Goal: Download file/media

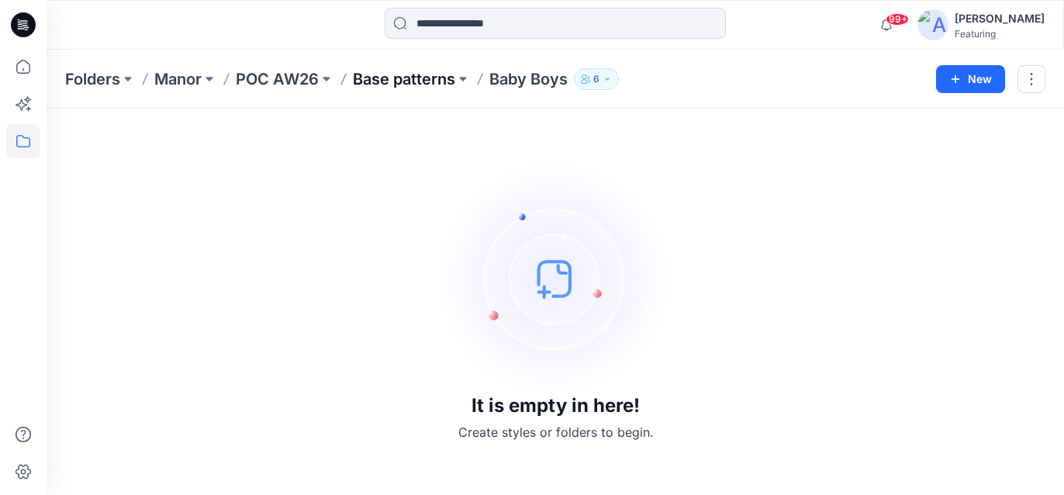
click at [412, 71] on p "Base patterns" at bounding box center [404, 79] width 102 height 22
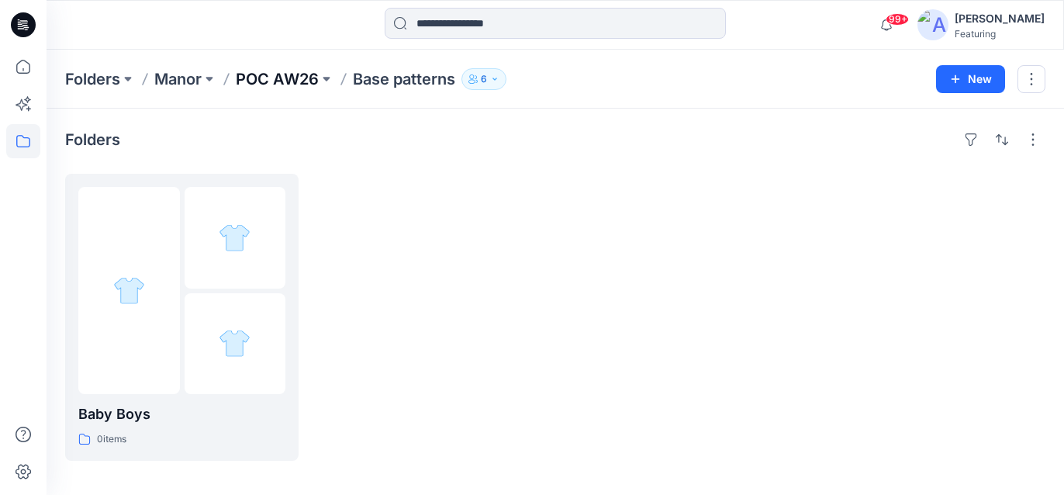
click at [278, 81] on p "POC AW26" at bounding box center [277, 79] width 83 height 22
click at [199, 74] on p "Manor" at bounding box center [177, 79] width 47 height 22
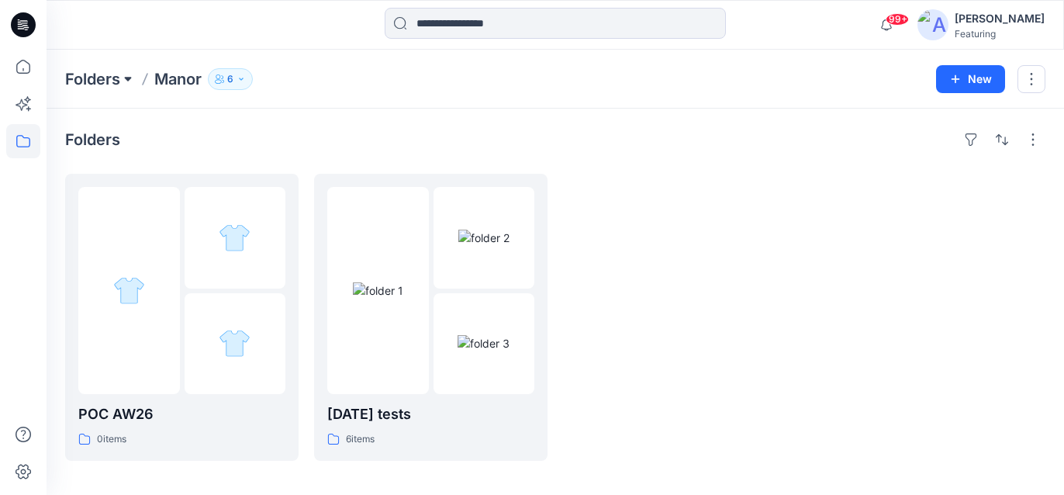
click at [123, 72] on button at bounding box center [128, 79] width 16 height 22
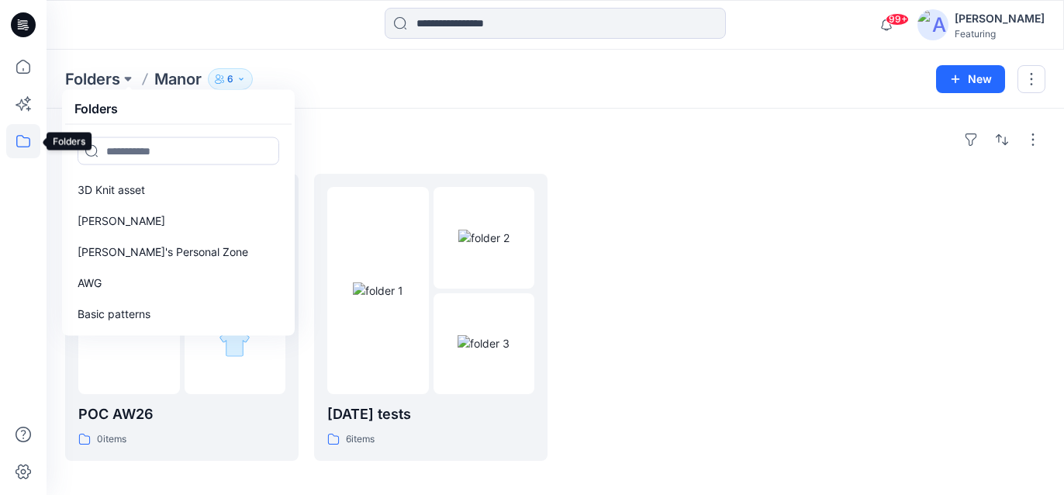
click at [29, 133] on icon at bounding box center [23, 141] width 34 height 34
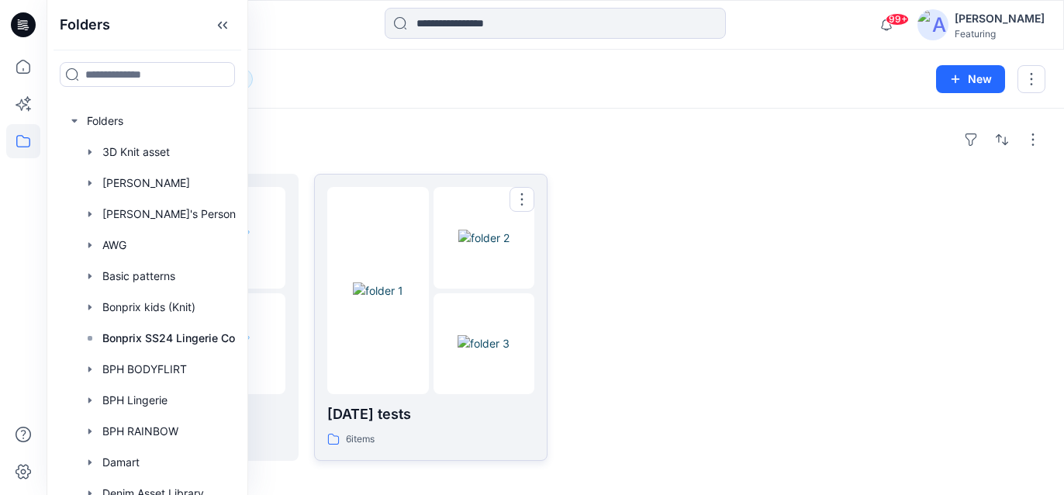
click at [394, 282] on img at bounding box center [378, 290] width 50 height 16
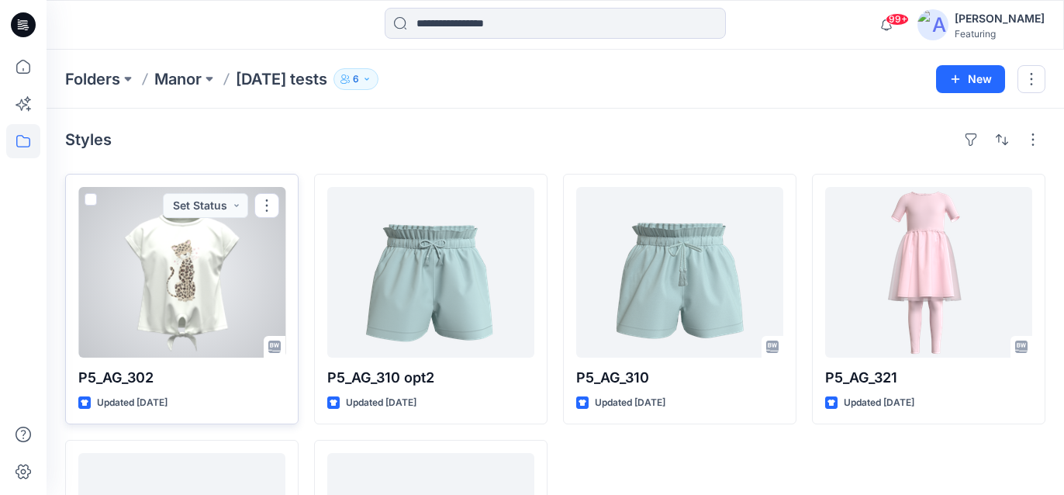
click at [202, 271] on div at bounding box center [181, 272] width 207 height 171
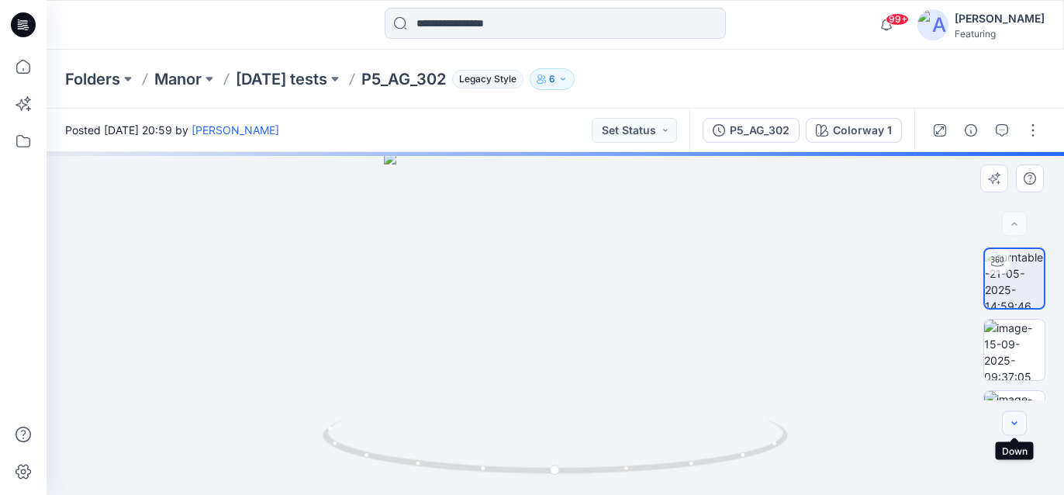
click at [1019, 423] on icon "button" at bounding box center [1014, 423] width 12 height 12
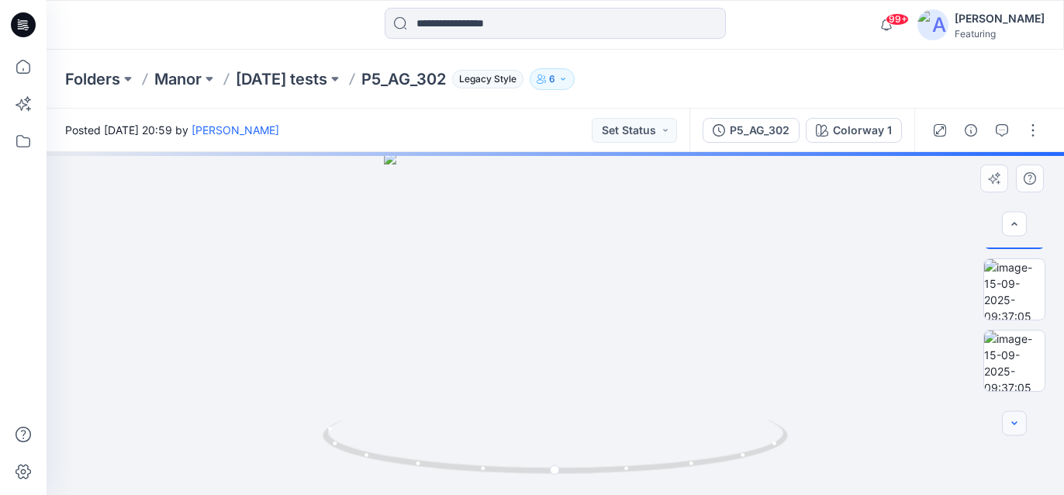
click at [1019, 423] on icon "button" at bounding box center [1014, 423] width 12 height 12
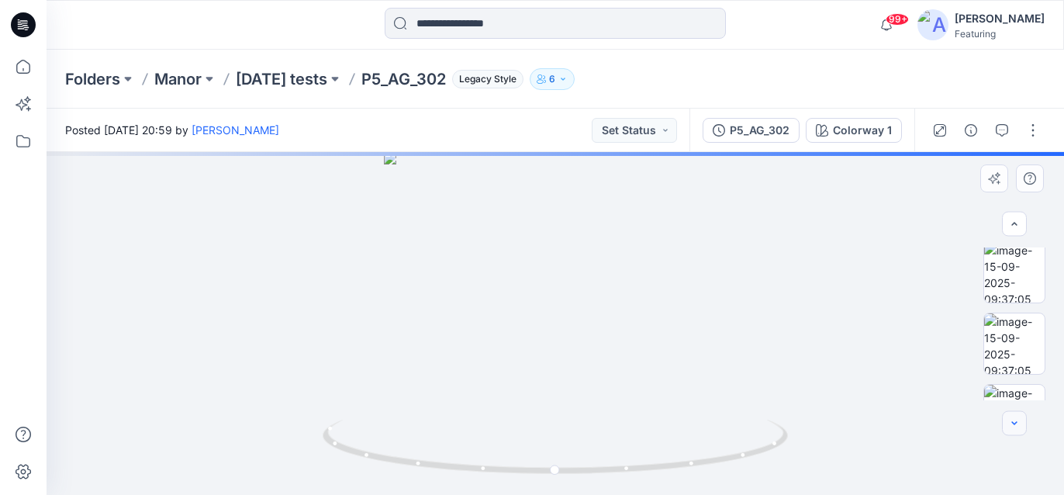
click at [1019, 423] on icon "button" at bounding box center [1014, 423] width 12 height 12
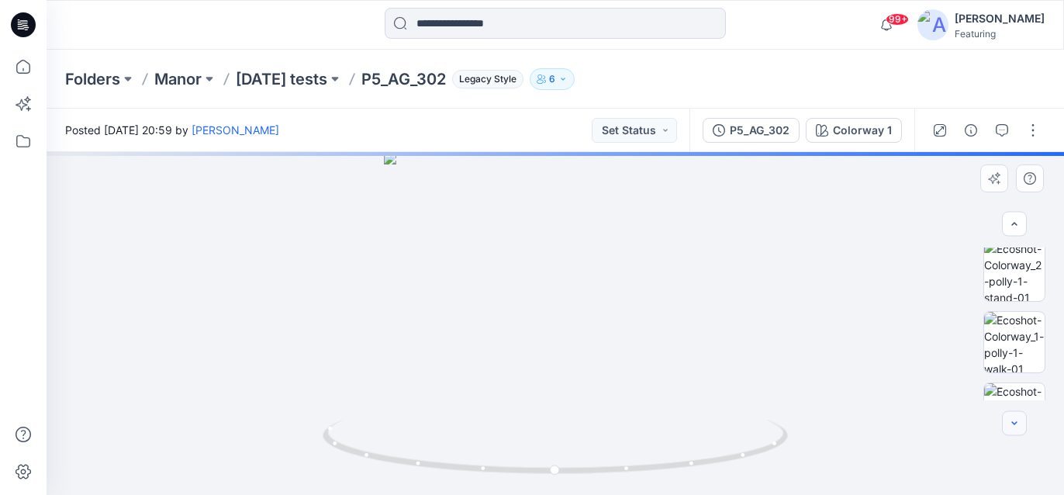
click at [1019, 423] on icon "button" at bounding box center [1014, 423] width 12 height 12
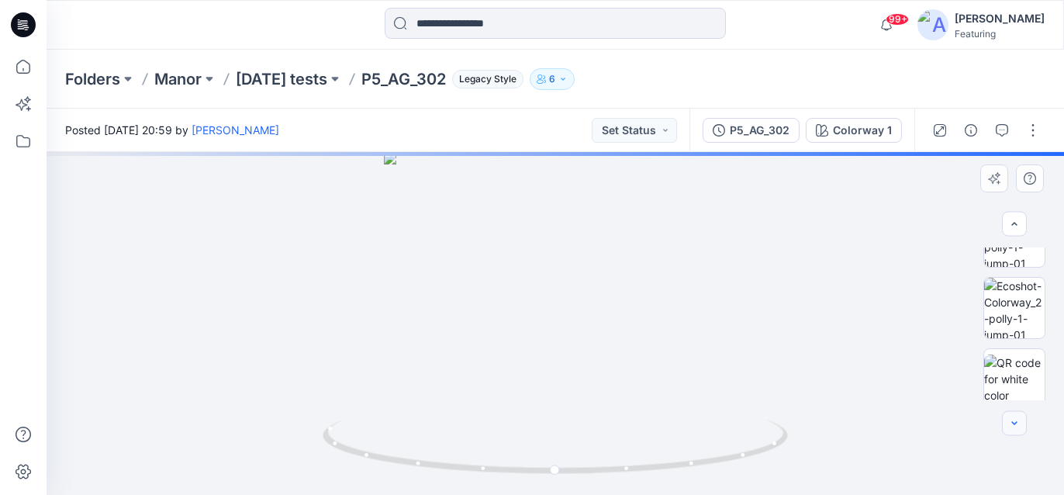
click at [1019, 423] on icon "button" at bounding box center [1014, 423] width 12 height 12
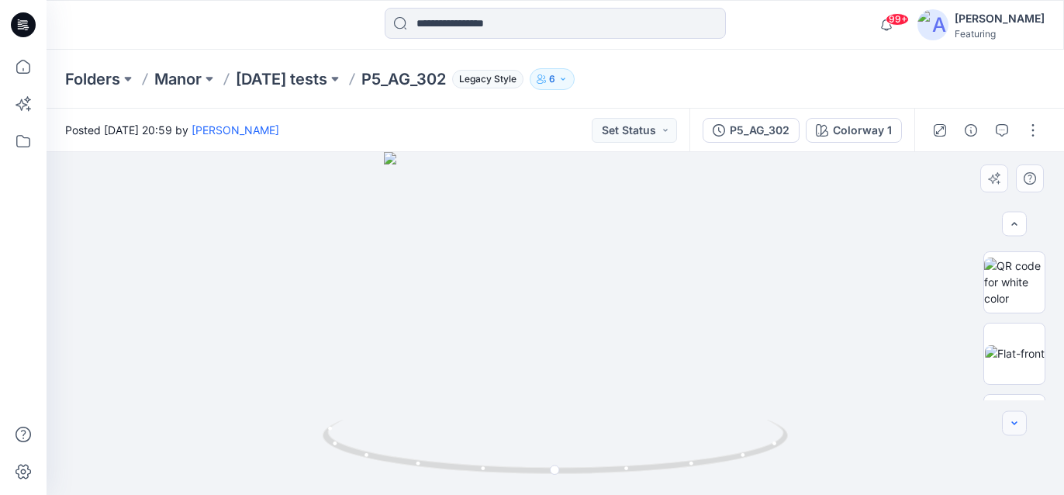
click at [1019, 423] on icon "button" at bounding box center [1014, 423] width 12 height 12
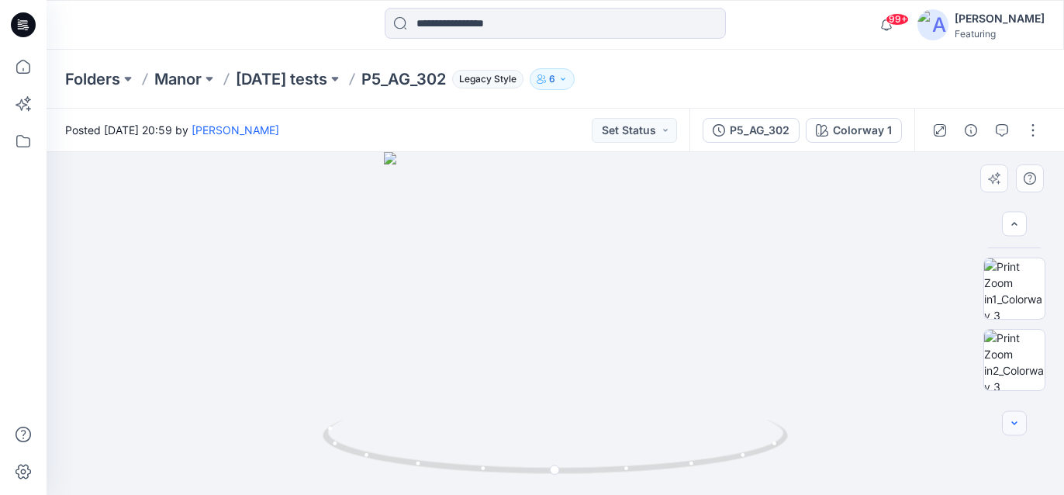
click at [1019, 423] on icon "button" at bounding box center [1014, 423] width 12 height 12
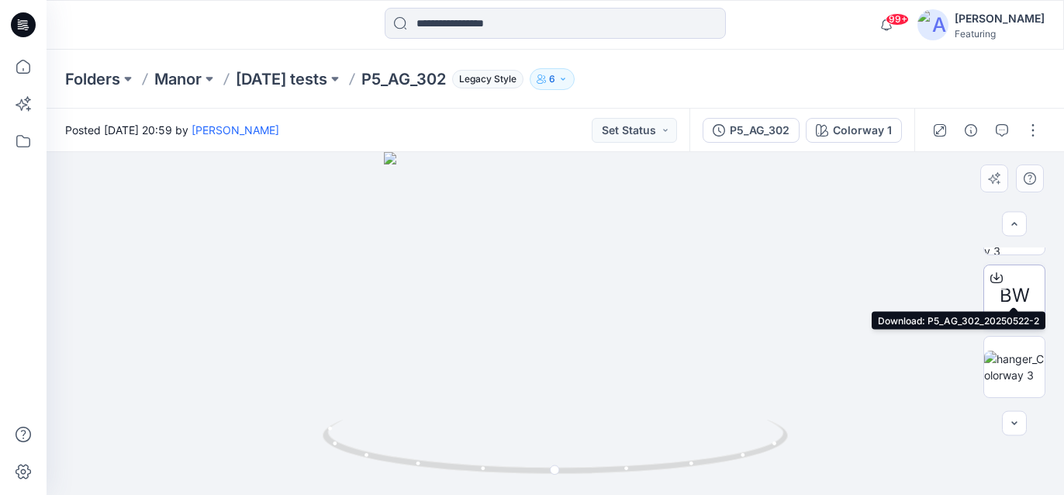
scroll to position [1337, 0]
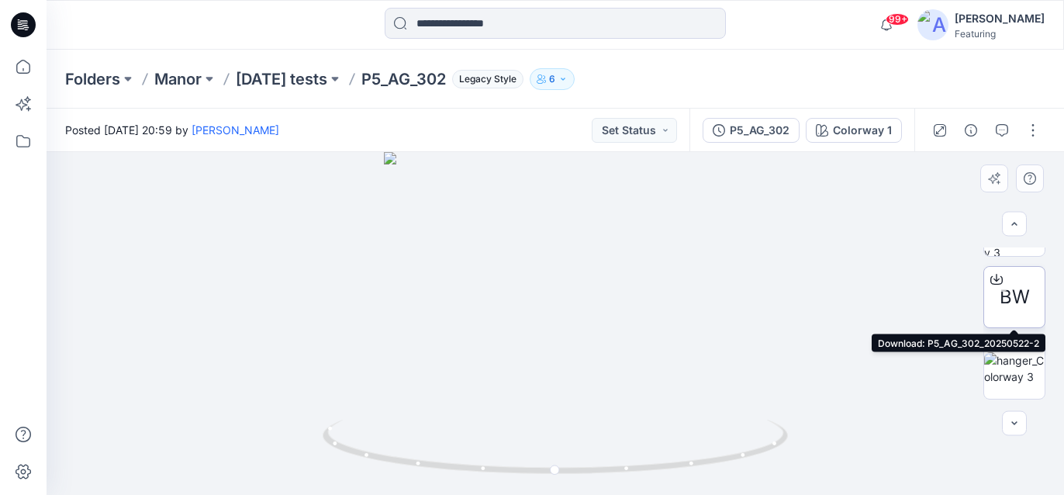
click at [1012, 298] on span "BW" at bounding box center [1015, 297] width 30 height 28
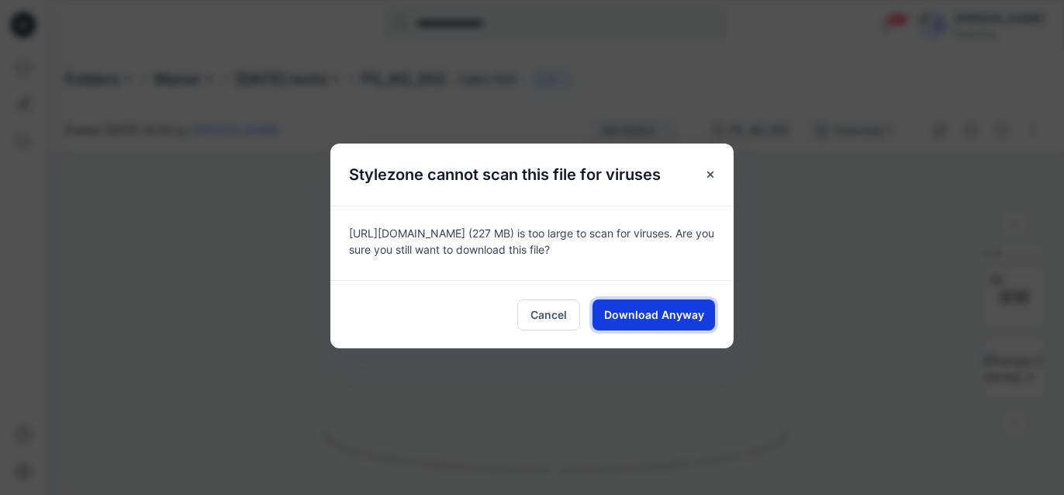
click at [645, 309] on span "Download Anyway" at bounding box center [654, 314] width 100 height 16
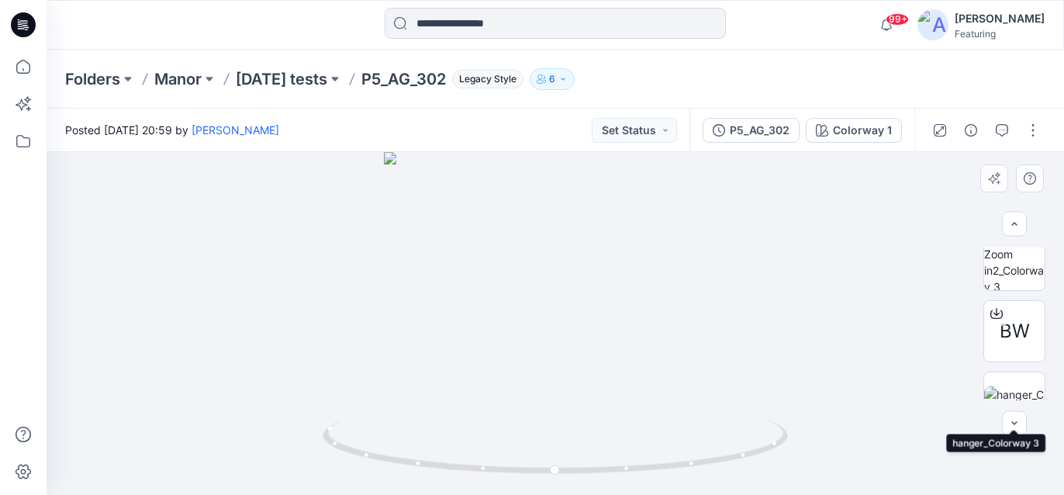
scroll to position [1302, 0]
